Goal: Task Accomplishment & Management: Manage account settings

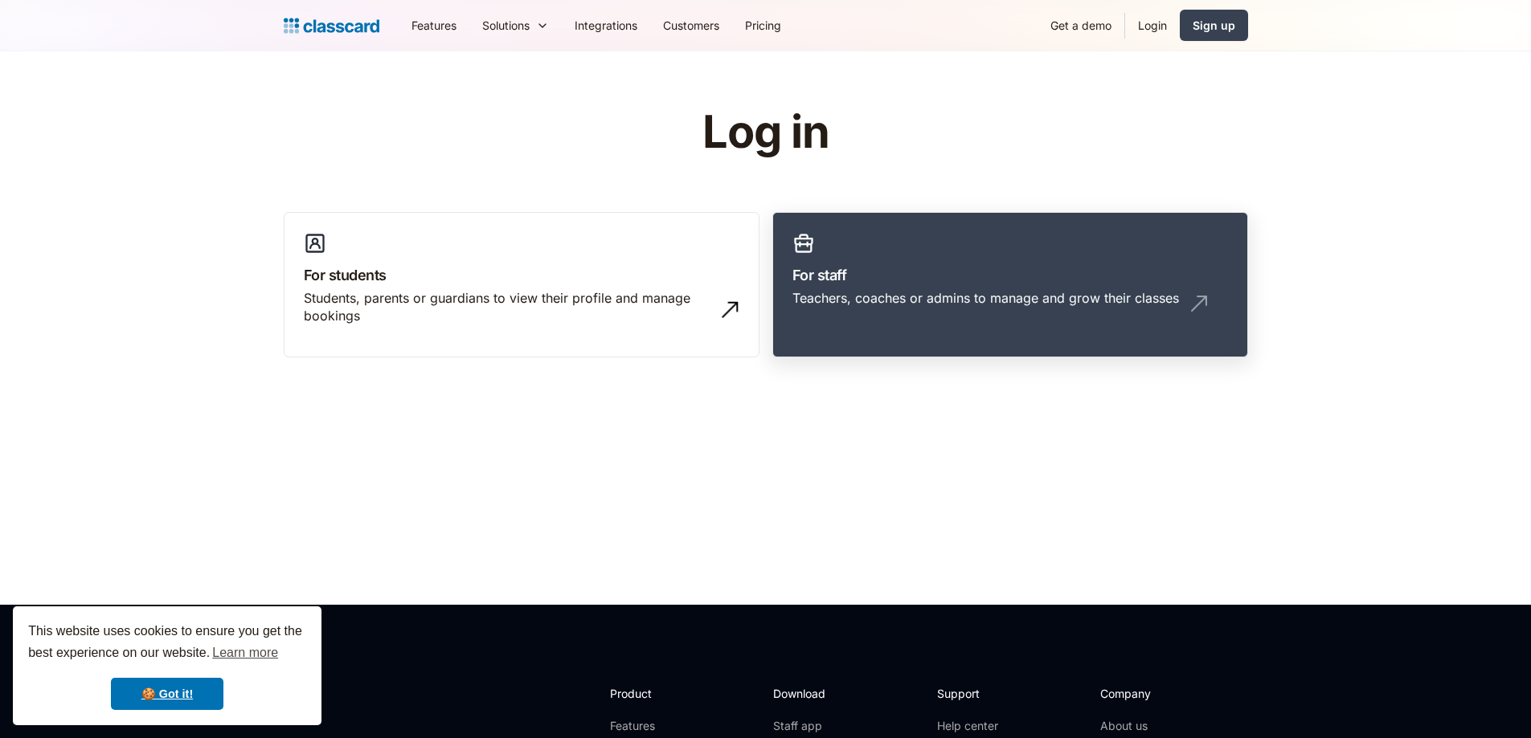
click at [910, 292] on div "Teachers, coaches or admins to manage and grow their classes" at bounding box center [985, 298] width 386 height 18
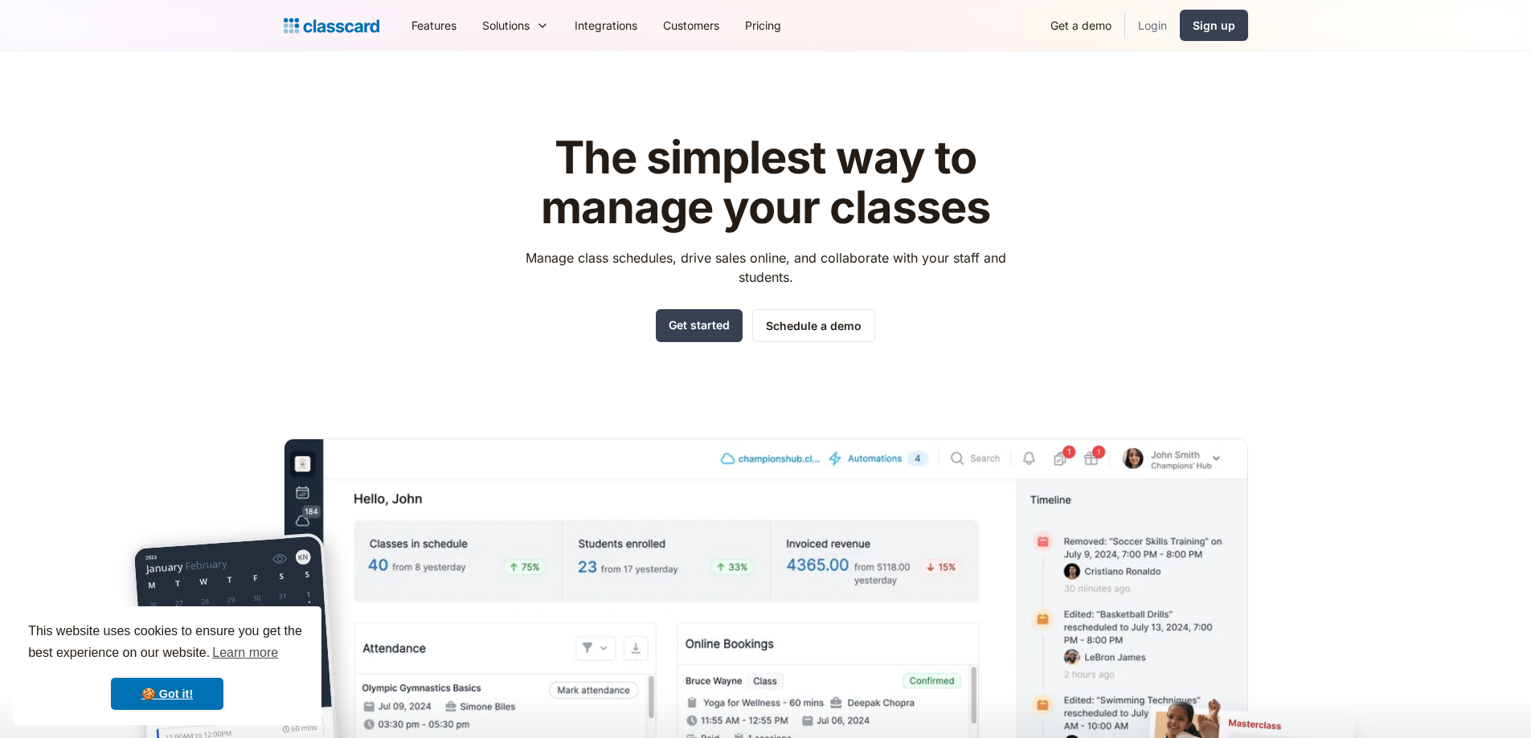
click at [1169, 20] on link "Login" at bounding box center [1152, 25] width 55 height 36
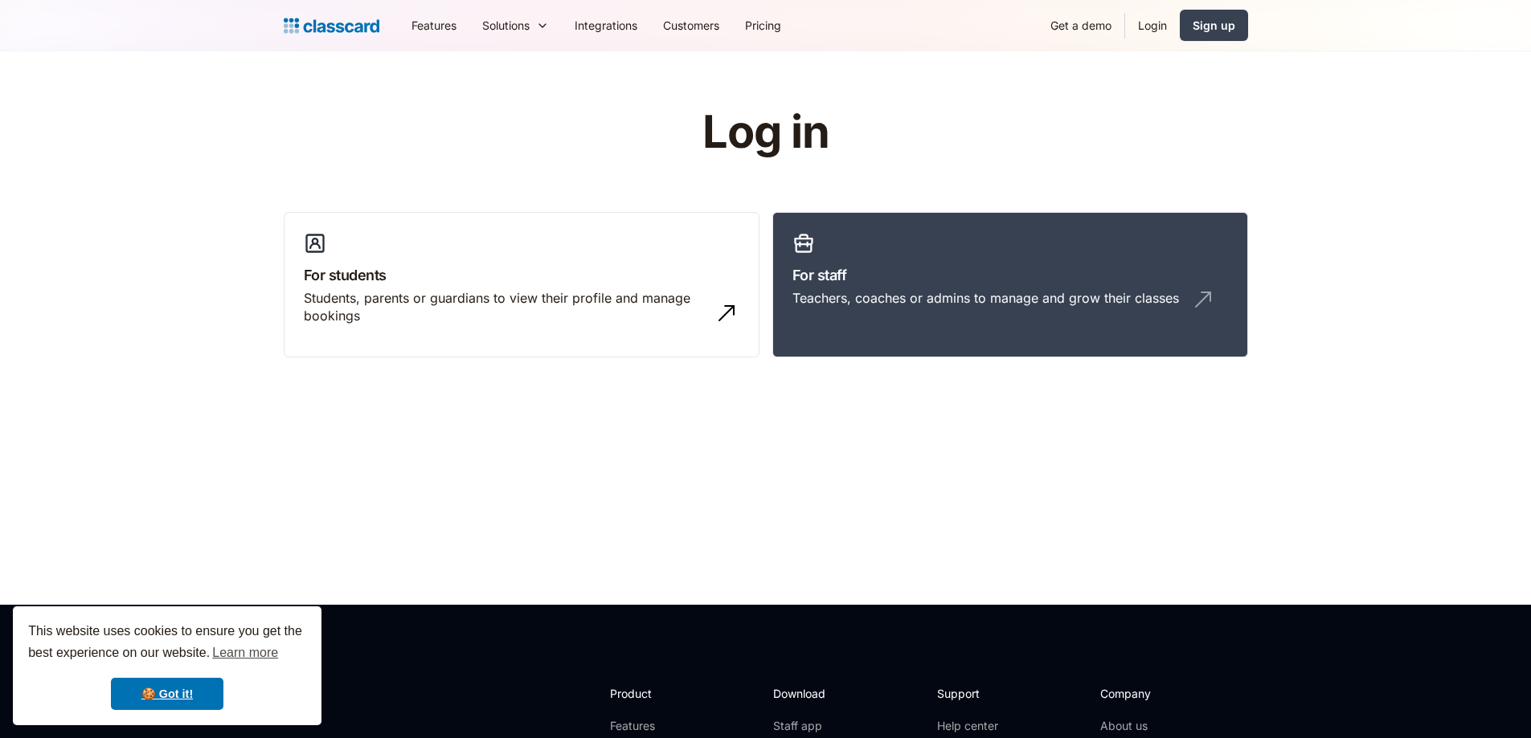
click at [890, 248] on link "For staff Teachers, coaches or admins to manage and grow their classes" at bounding box center [1010, 285] width 476 height 146
